Goal: Transaction & Acquisition: Download file/media

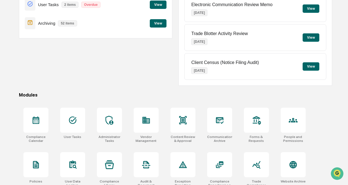
scroll to position [89, 0]
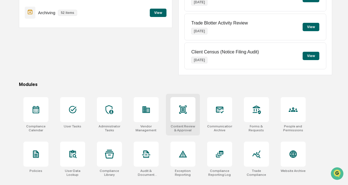
click at [193, 112] on div at bounding box center [182, 109] width 25 height 25
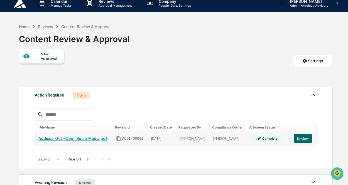
click at [102, 139] on link "Addicus_Oct - Dec _ Social Media.pdf" at bounding box center [72, 138] width 69 height 4
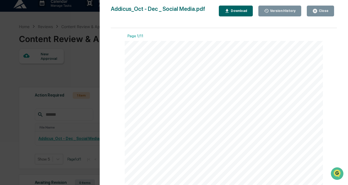
click at [239, 11] on div "Download" at bounding box center [239, 11] width 18 height 4
